Goal: Task Accomplishment & Management: Complete application form

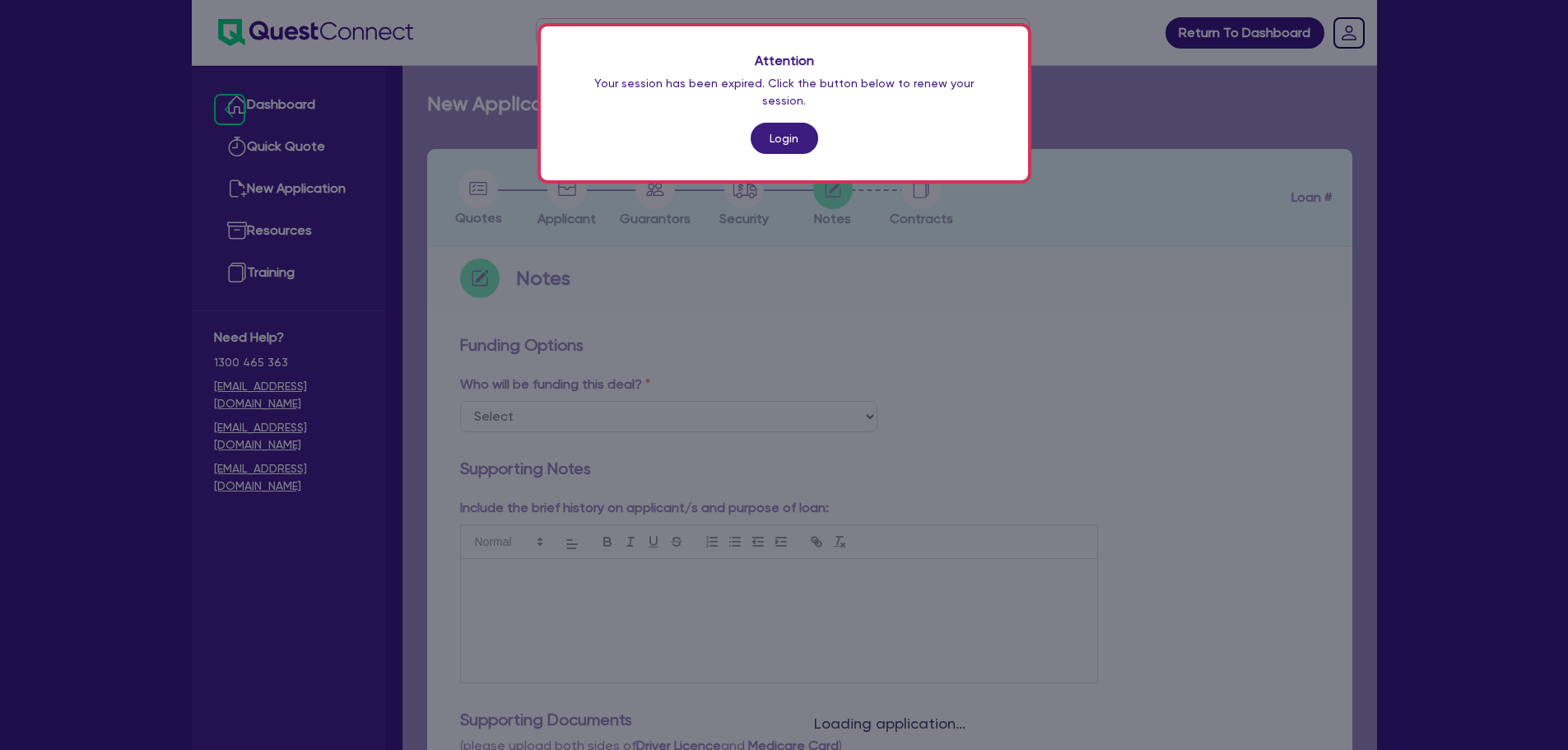
scroll to position [193, 0]
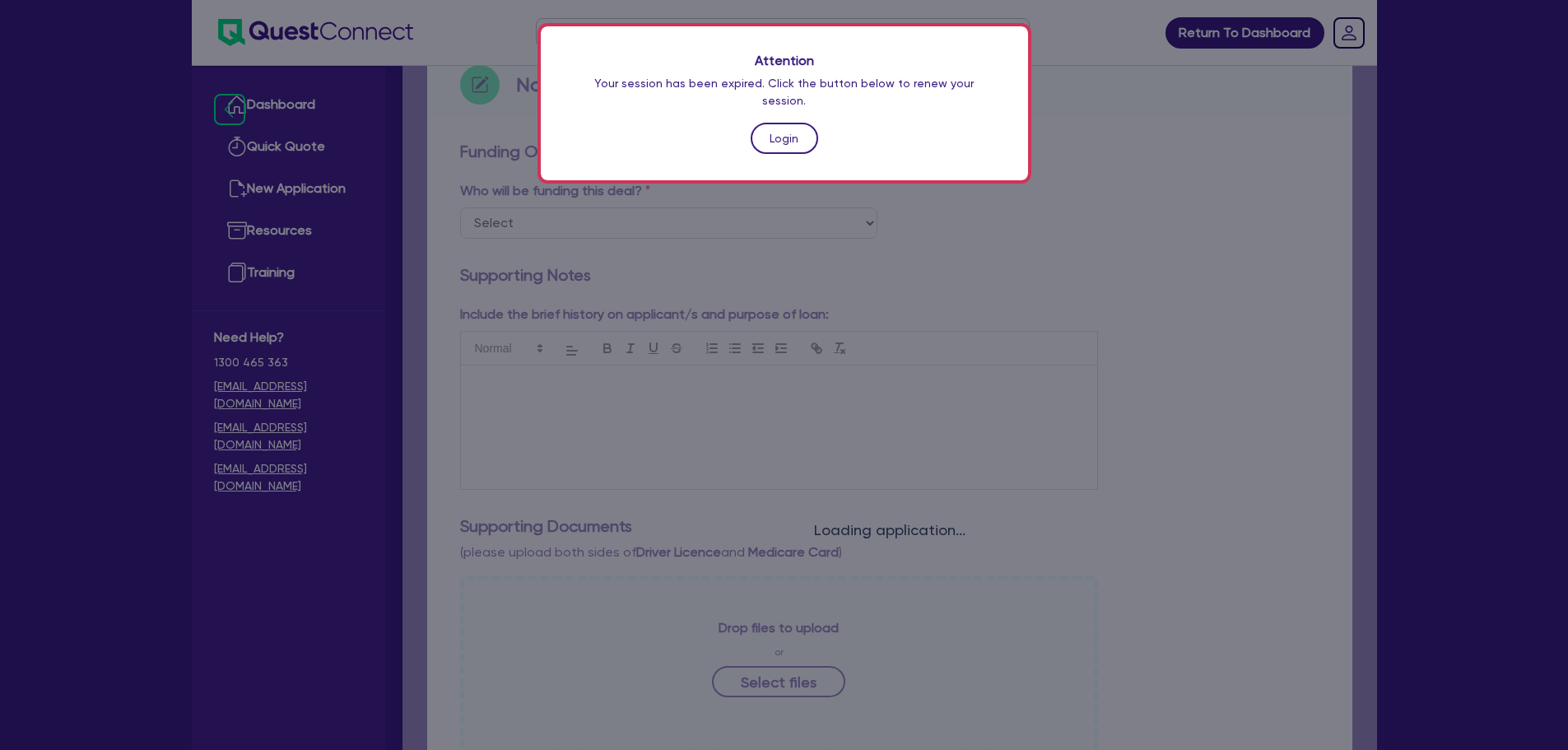
click at [802, 134] on link "Login" at bounding box center [785, 138] width 68 height 31
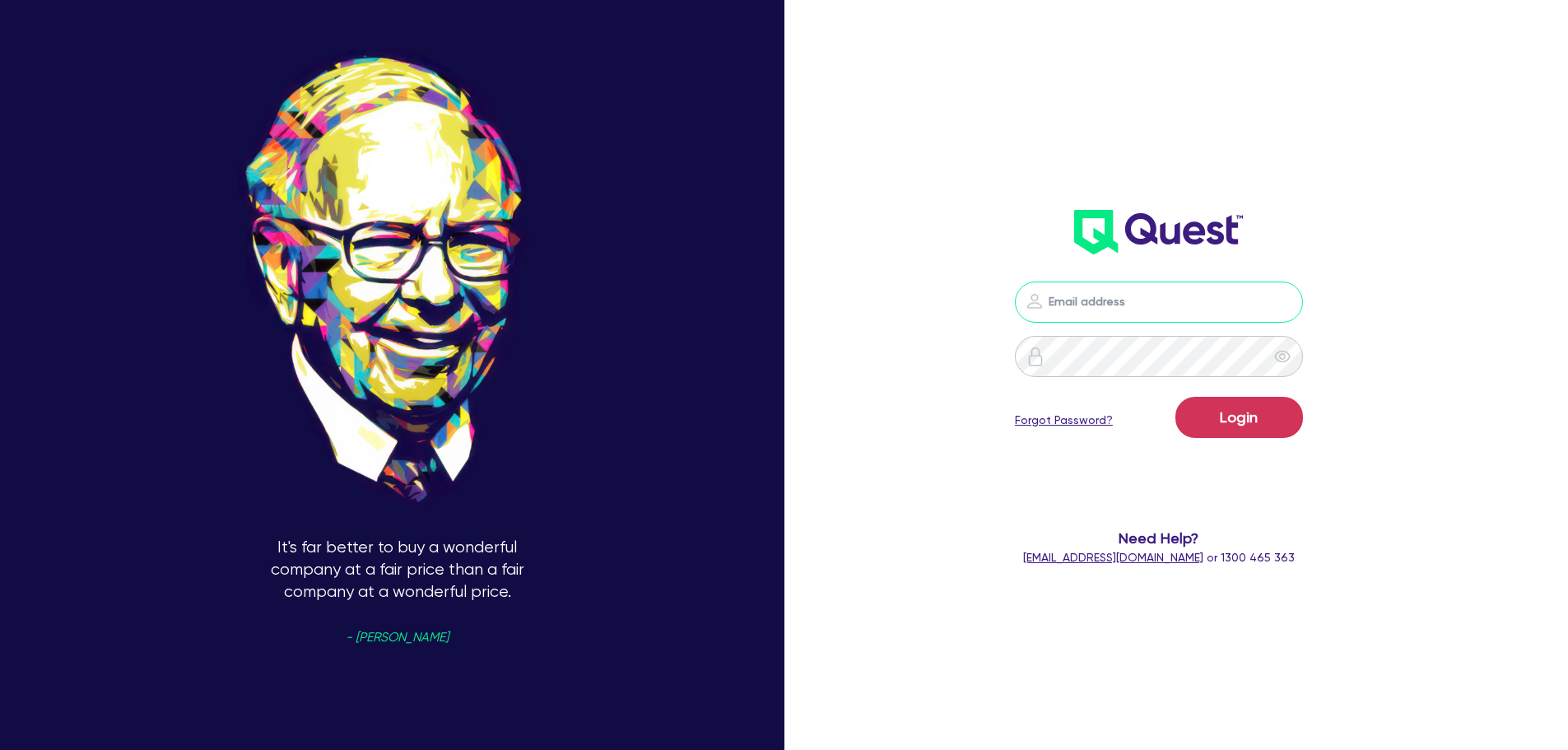
drag, startPoint x: 1108, startPoint y: 305, endPoint x: 1117, endPoint y: 308, distance: 9.5
click at [1109, 305] on input "email" at bounding box center [1159, 302] width 288 height 41
type input "[EMAIL_ADDRESS][PERSON_NAME][DOMAIN_NAME]"
click at [1262, 427] on button "Login" at bounding box center [1239, 417] width 128 height 41
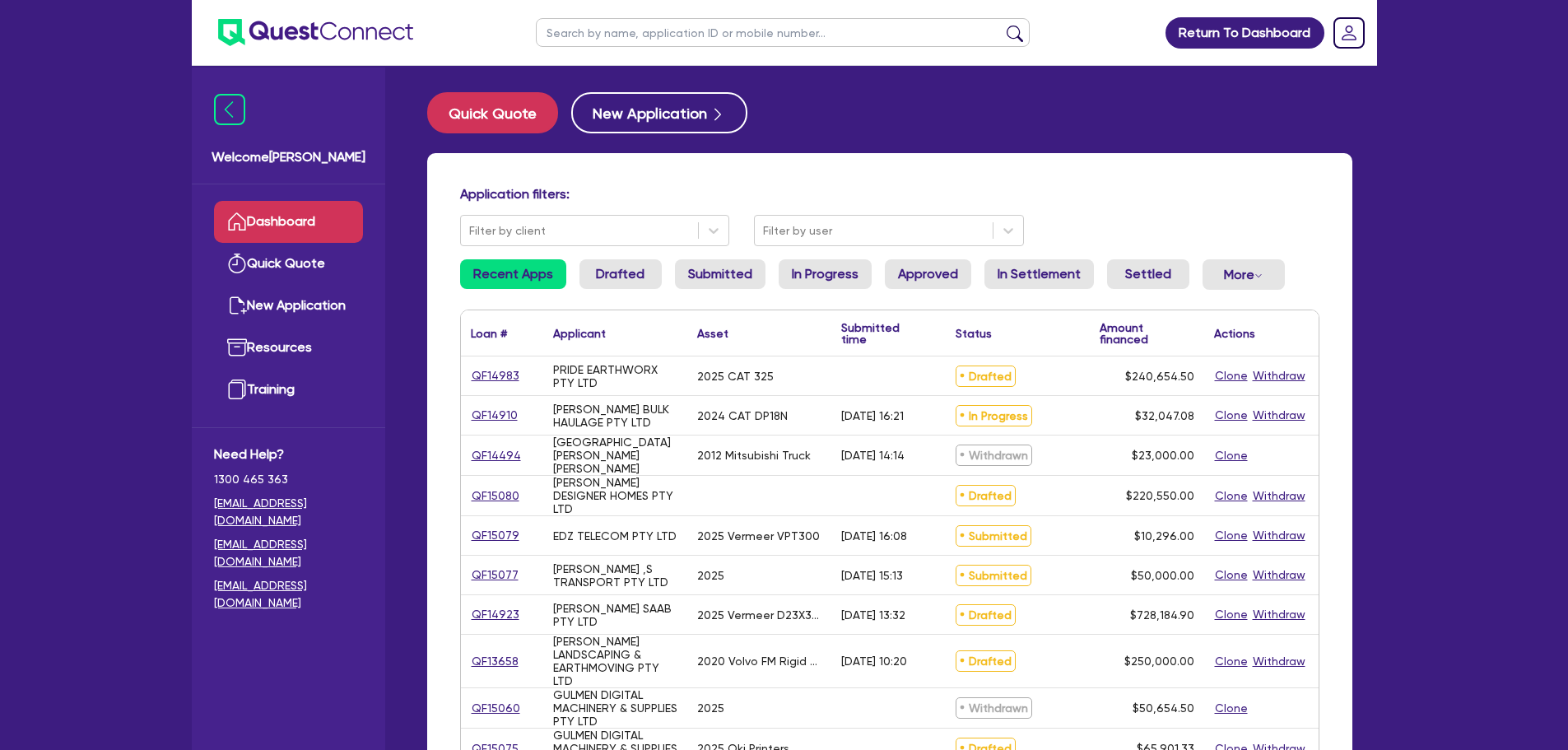
click at [690, 15] on ul at bounding box center [782, 32] width 527 height 65
click at [687, 31] on input "text" at bounding box center [783, 32] width 494 height 29
type input "br transport"
click at [1002, 25] on button "submit" at bounding box center [1015, 37] width 26 height 23
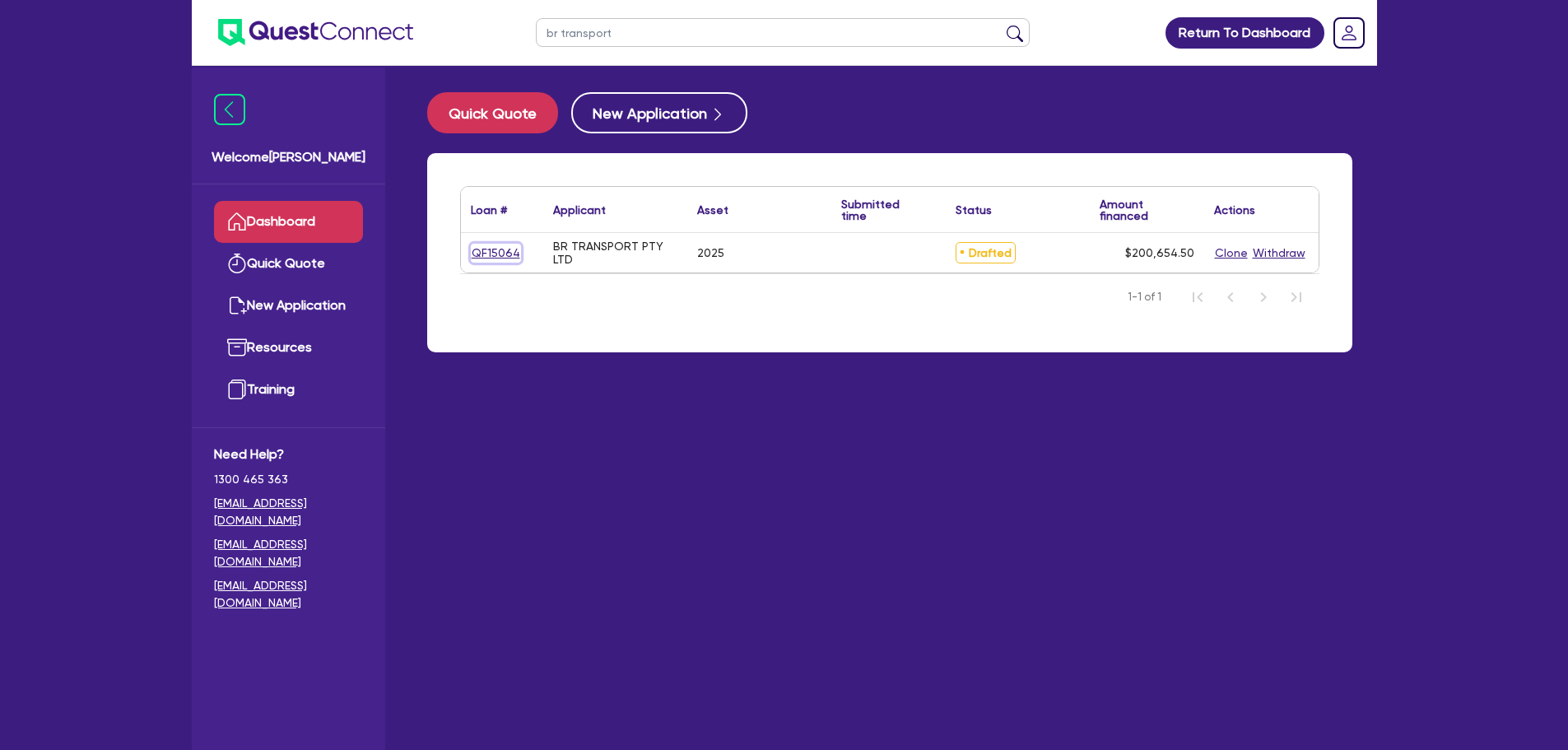
click at [487, 250] on link "QF15064" at bounding box center [496, 253] width 50 height 19
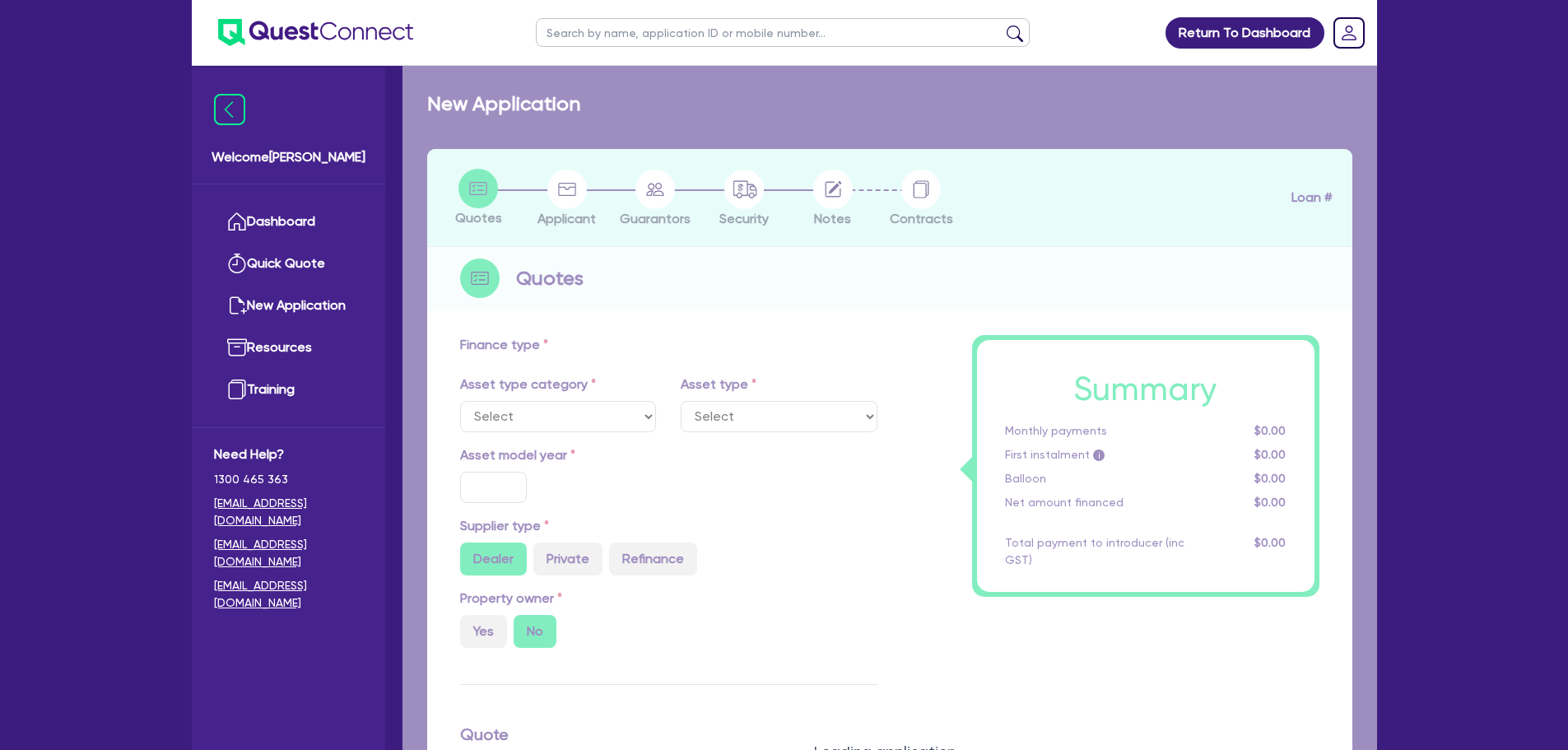
select select "PRIMARY_ASSETS"
type input "2025"
radio input "true"
type input "200,000"
type input "2"
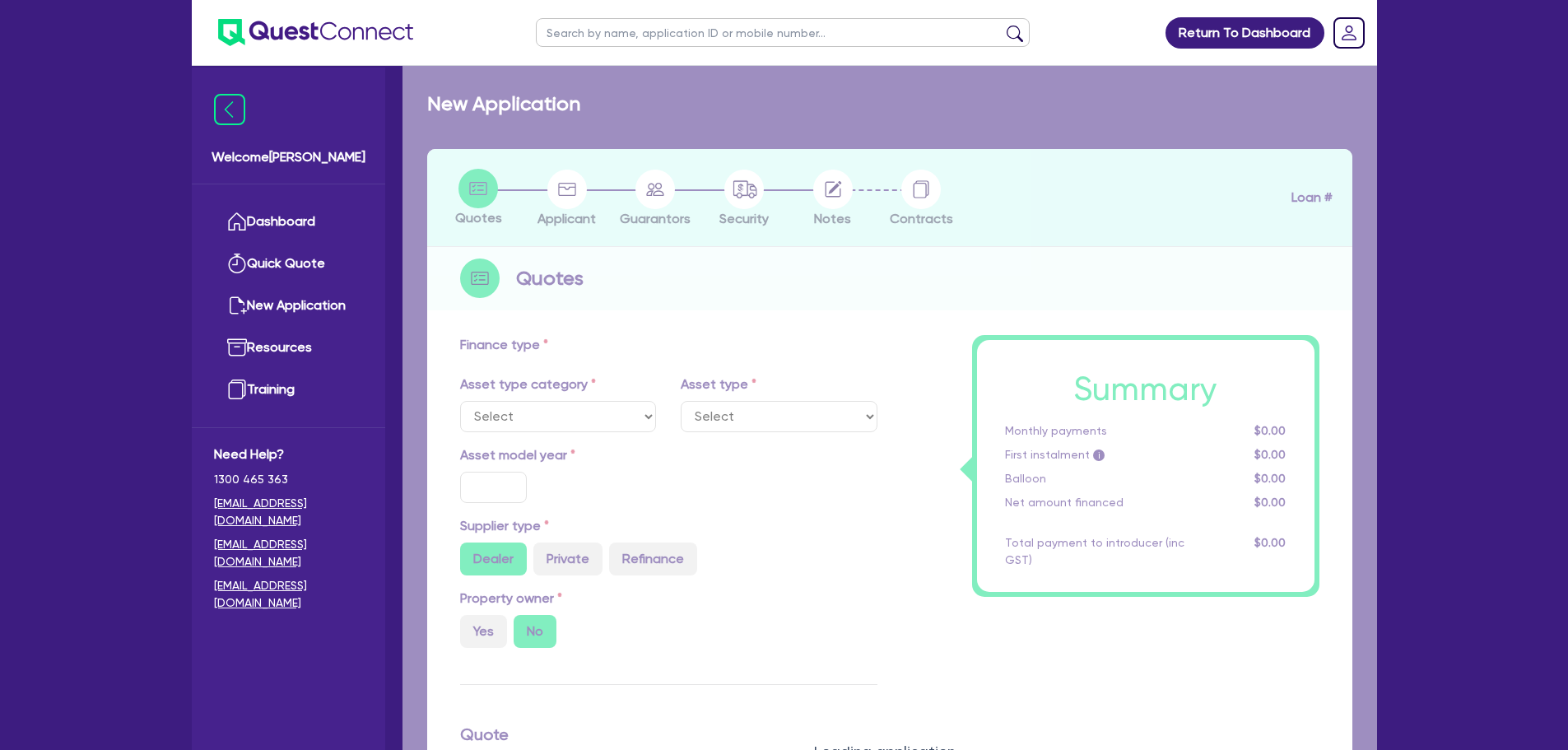
type input "4,013.09"
type input "7"
select select "TRAILERS"
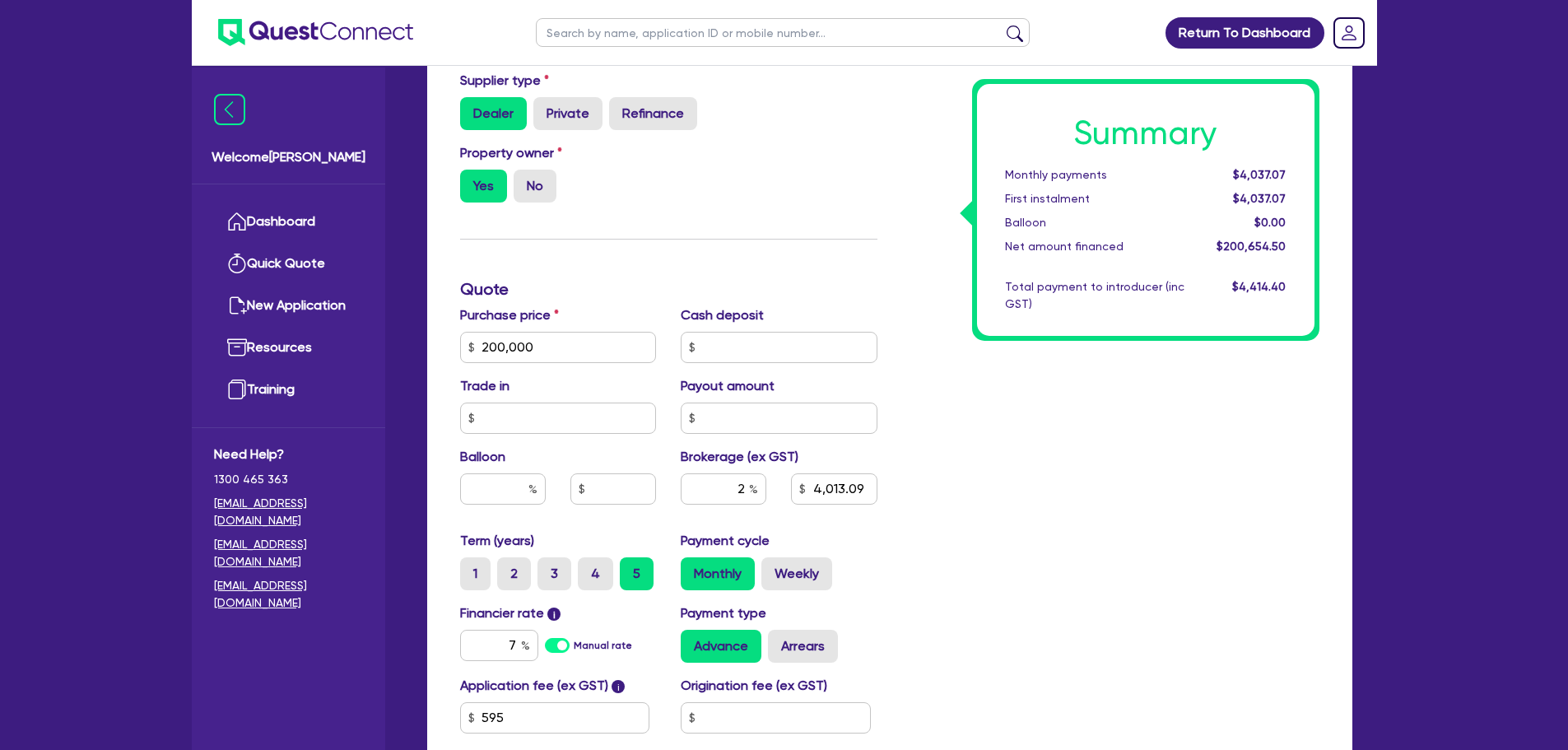
scroll to position [494, 0]
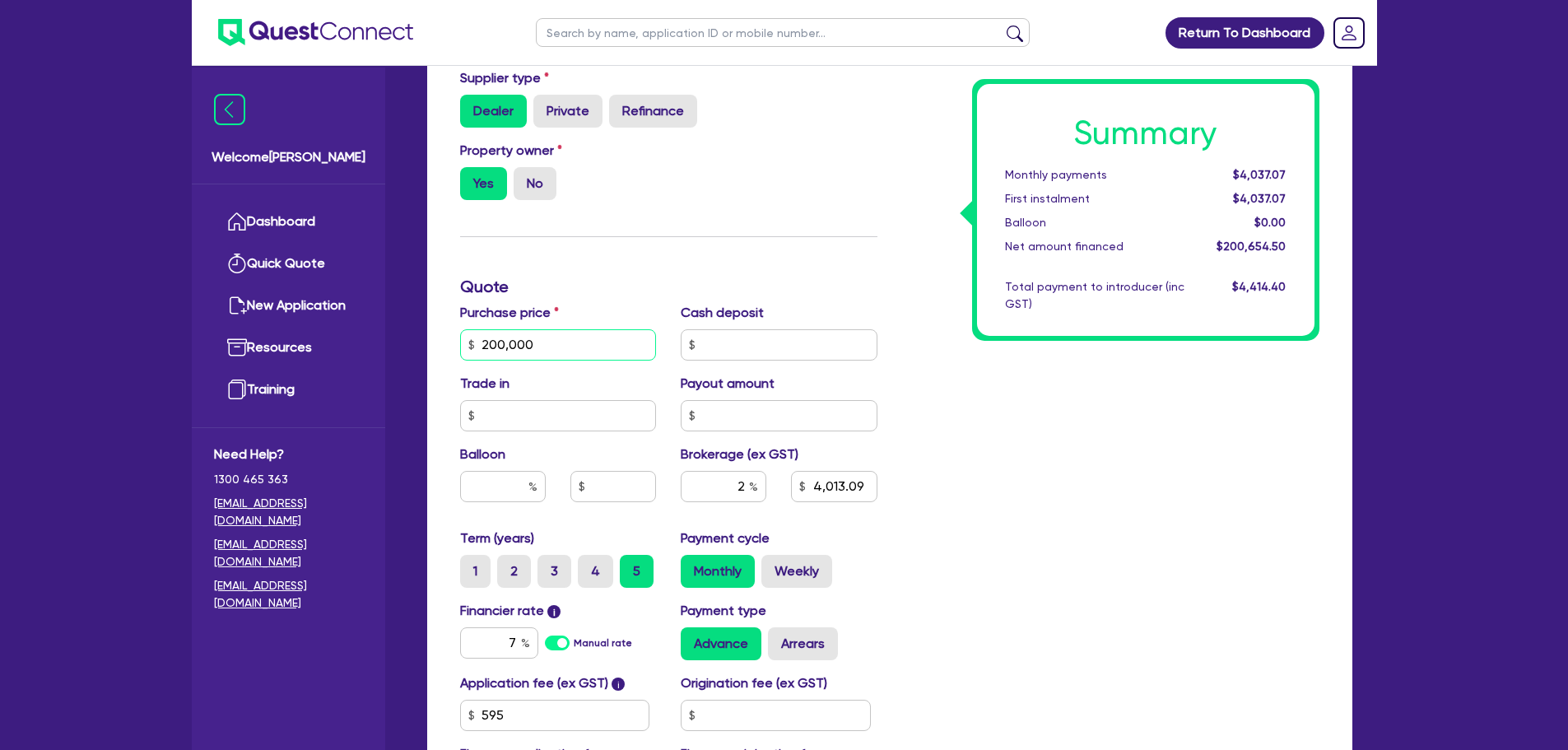
drag, startPoint x: 559, startPoint y: 340, endPoint x: 434, endPoint y: 359, distance: 126.4
click at [434, 359] on div "Finance type Chattel Mortgage Business Loan Asset type category Select Cars and…" at bounding box center [889, 374] width 925 height 1055
type input "452,200"
click at [962, 393] on div "Summary Monthly payments $4,037.07 First instalment $4,037.07 Balloon $0.00 Net…" at bounding box center [1111, 335] width 443 height 963
type input "9,057.09"
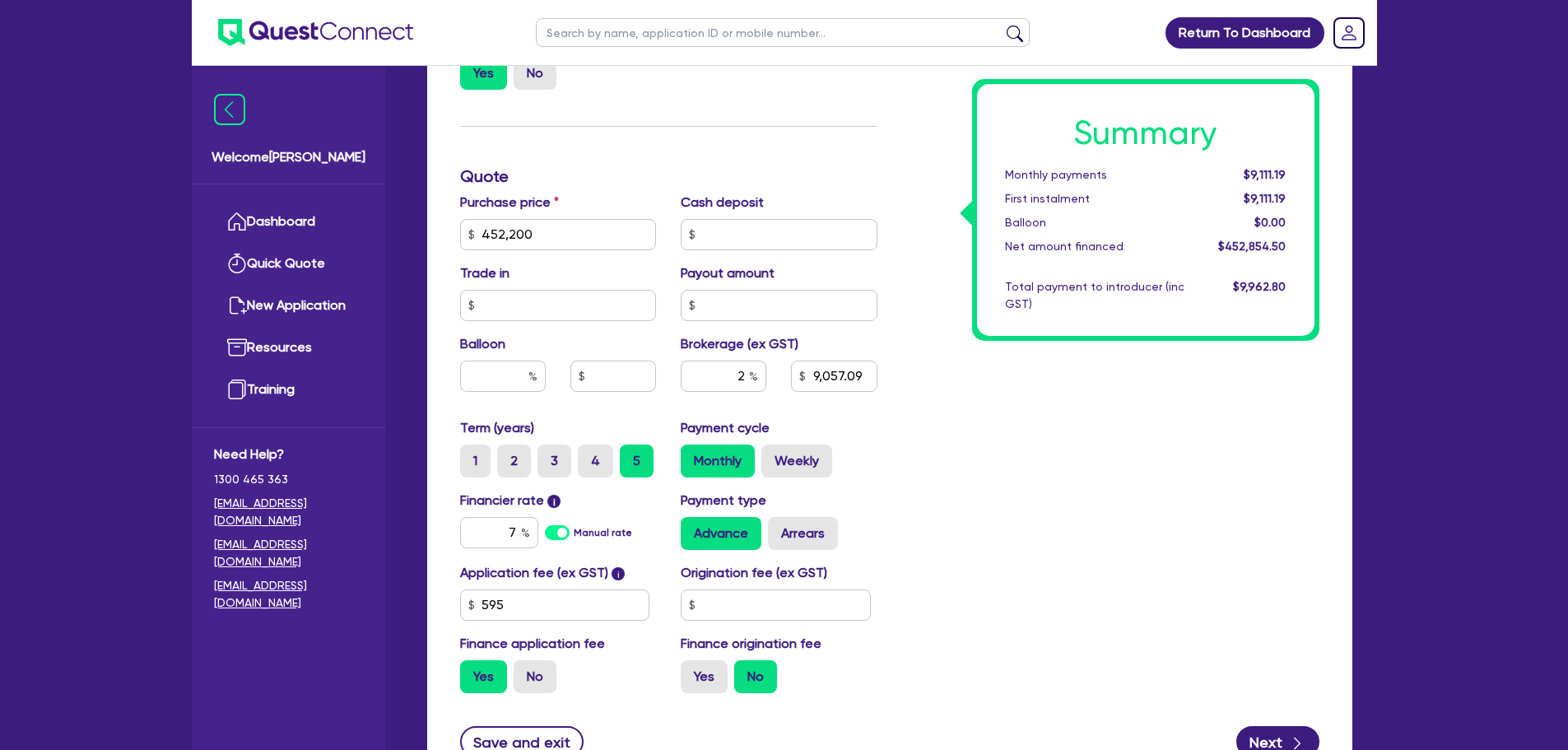
scroll to position [745, 0]
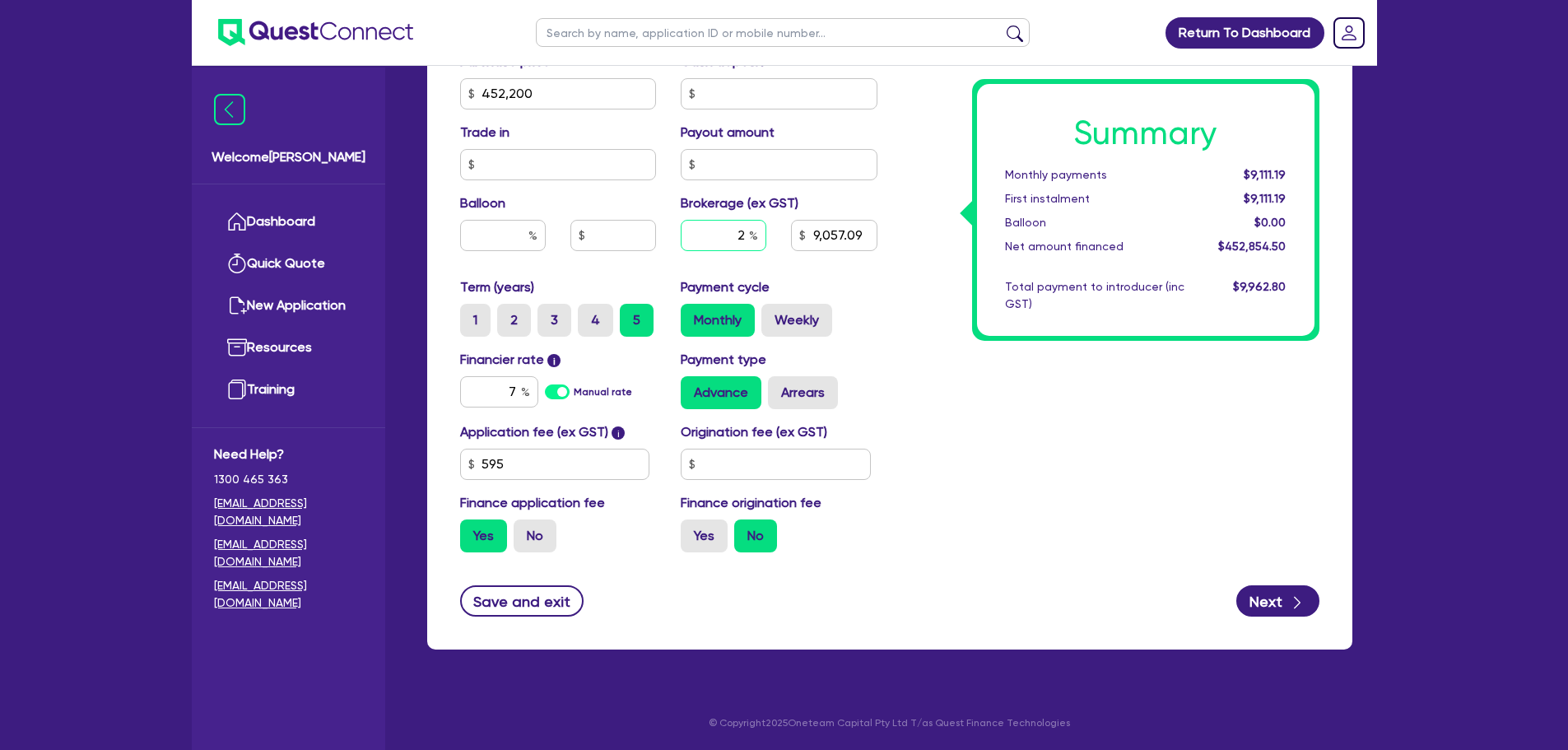
drag, startPoint x: 751, startPoint y: 232, endPoint x: 725, endPoint y: 231, distance: 26.0
click at [712, 240] on div "2" at bounding box center [724, 235] width 86 height 31
type input "0"
type input "9,057.09"
click at [904, 318] on div "Summary Monthly payments Calculating... First instalment Calculating... Balloon…" at bounding box center [1111, 84] width 443 height 963
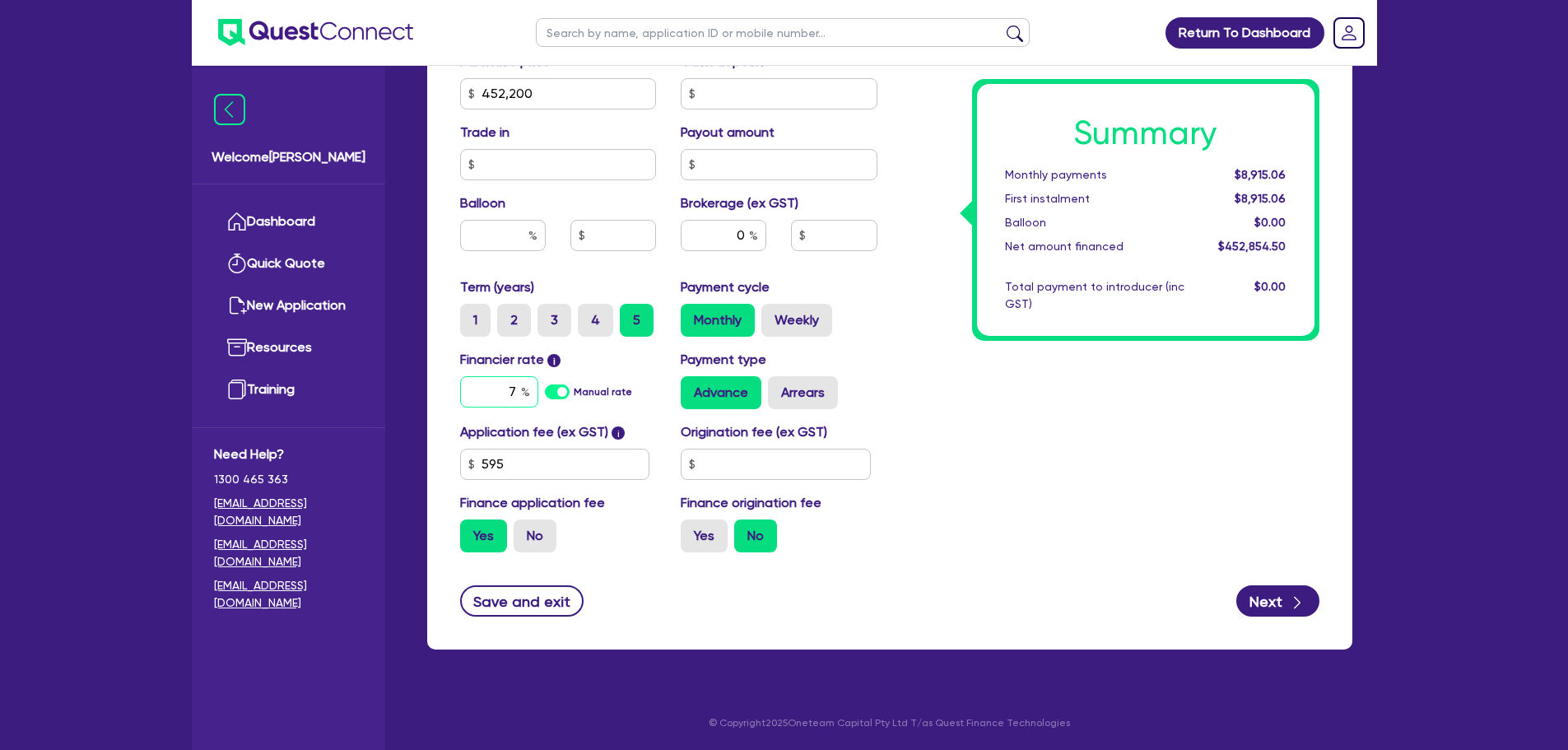
drag, startPoint x: 516, startPoint y: 389, endPoint x: 499, endPoint y: 394, distance: 17.7
click at [499, 394] on input "7" at bounding box center [499, 392] width 78 height 31
type input "6.2"
drag, startPoint x: 1002, startPoint y: 380, endPoint x: 915, endPoint y: 410, distance: 92.0
click at [915, 410] on div "Summary Monthly payments $8,751.91 First instalment $8,751.91 Balloon $0.00 Net…" at bounding box center [1111, 84] width 443 height 963
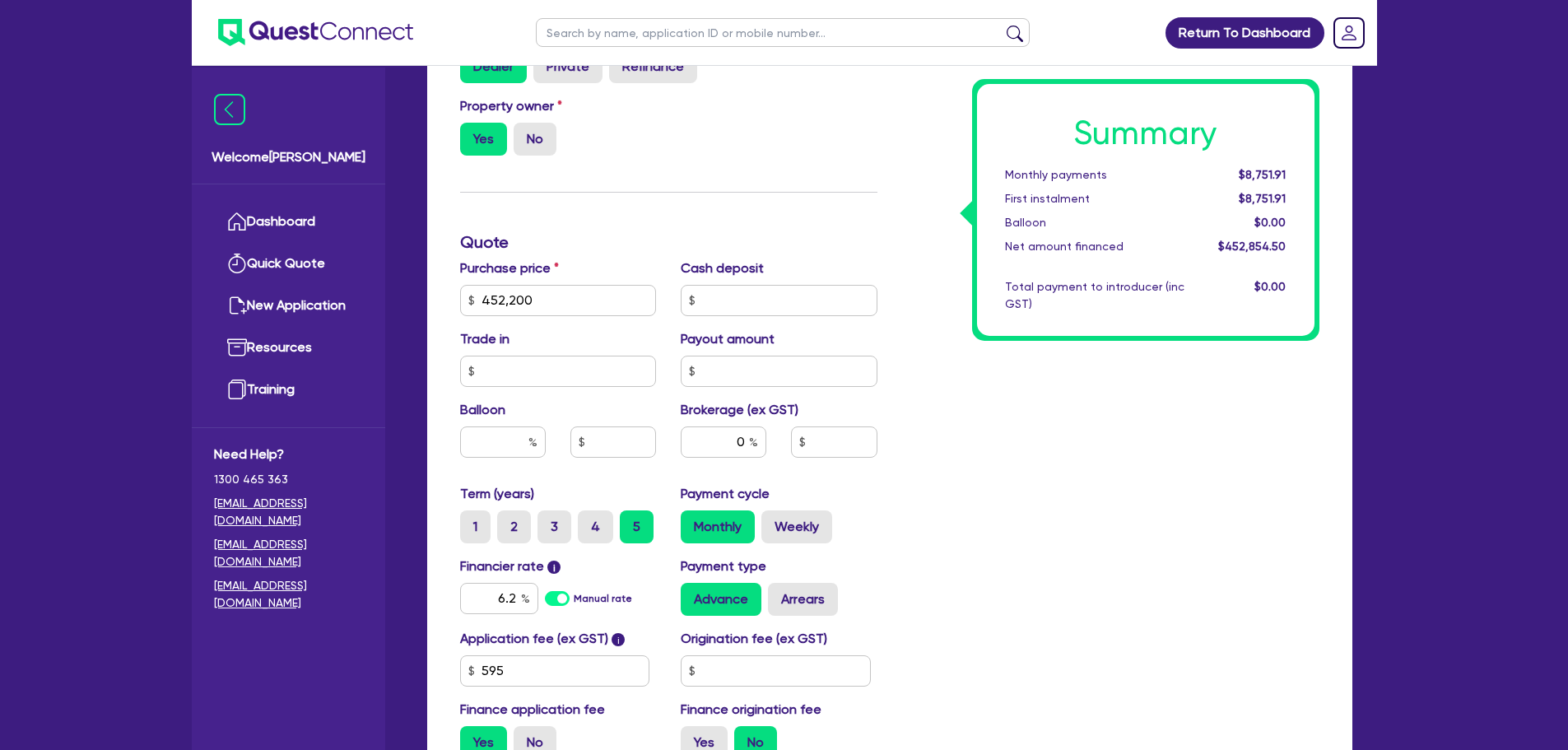
scroll to position [580, 0]
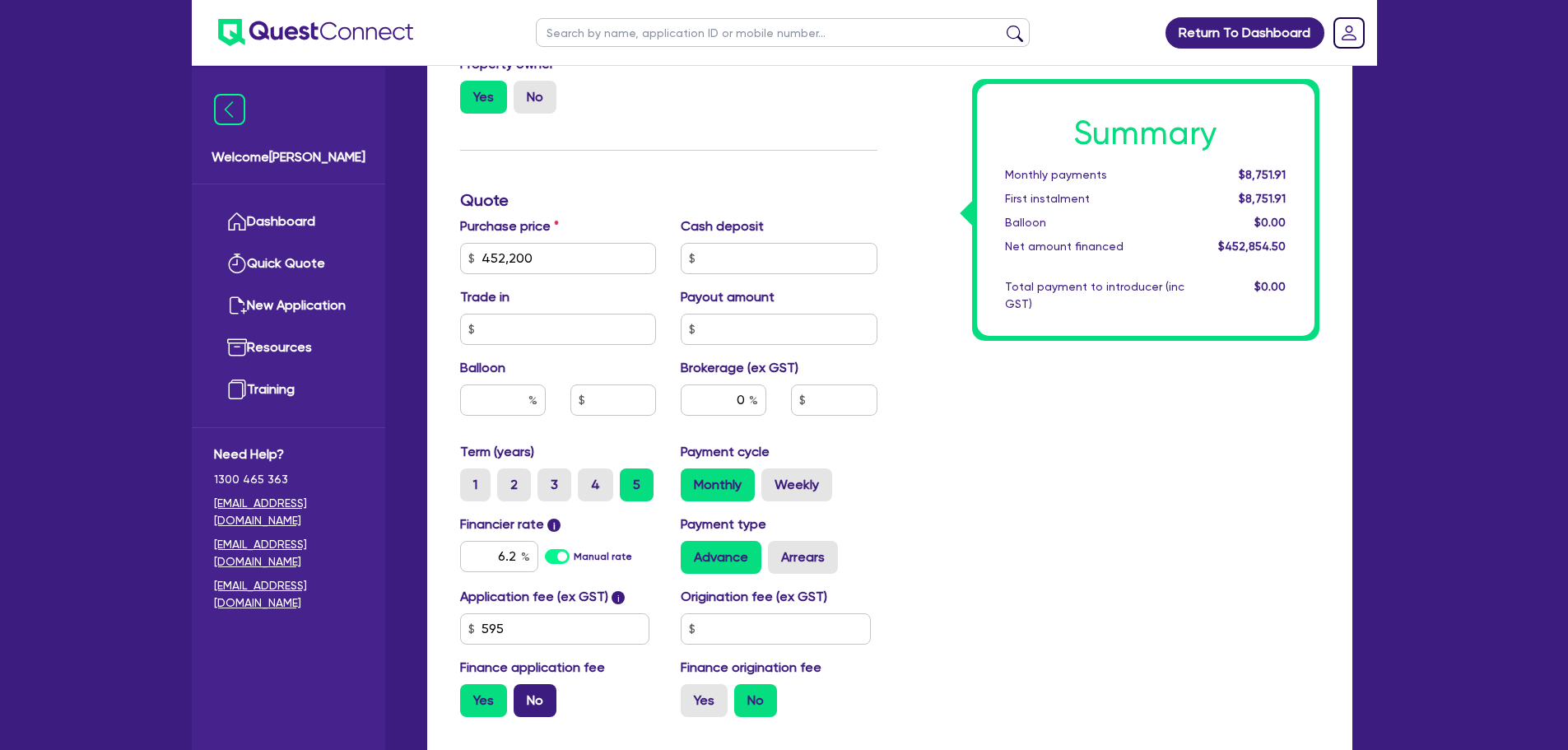
click at [534, 701] on label "No" at bounding box center [535, 700] width 43 height 33
click at [525, 695] on input "No" at bounding box center [519, 689] width 11 height 11
radio input "true"
